Goal: Transaction & Acquisition: Purchase product/service

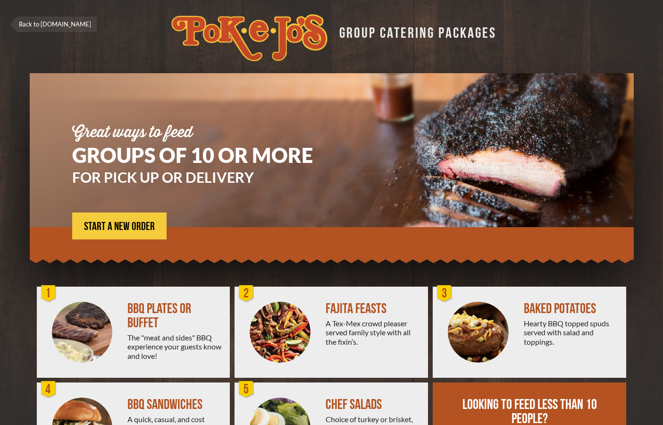
click at [337, 315] on div "FAJITA FEASTS" at bounding box center [373, 309] width 95 height 14
click at [256, 346] on img at bounding box center [280, 332] width 61 height 61
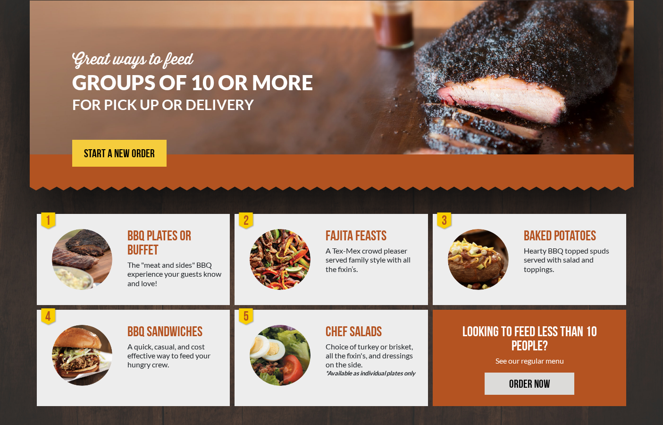
click at [511, 381] on link "ORDER NOW" at bounding box center [530, 383] width 90 height 22
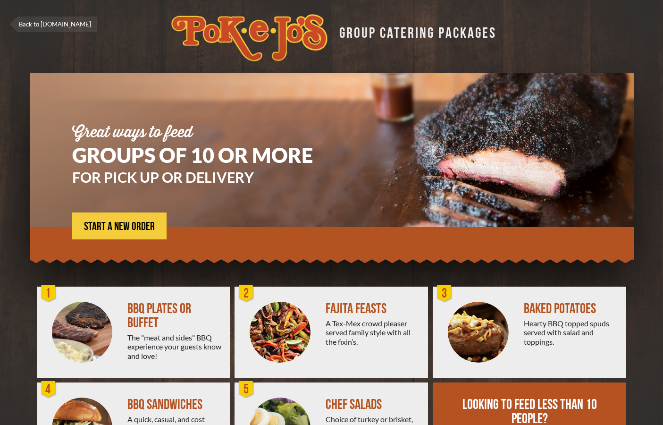
scroll to position [73, 0]
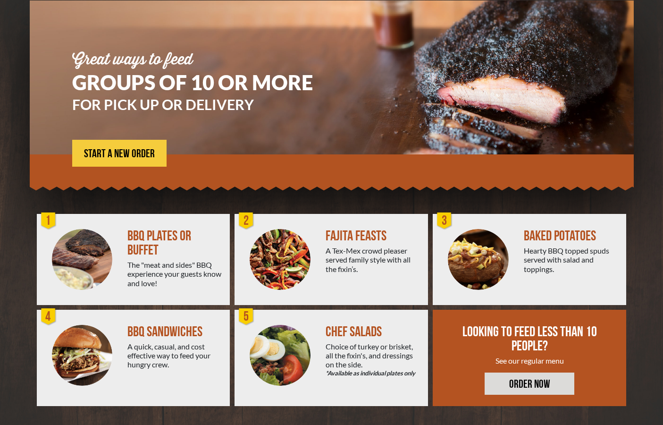
click at [277, 327] on img at bounding box center [280, 355] width 61 height 61
click at [544, 379] on link "ORDER NOW" at bounding box center [530, 383] width 90 height 22
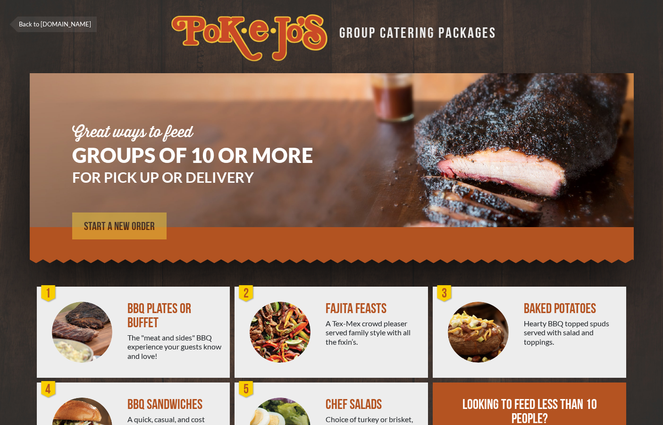
click at [113, 223] on span "START A NEW ORDER" at bounding box center [119, 226] width 71 height 11
